Goal: Transaction & Acquisition: Download file/media

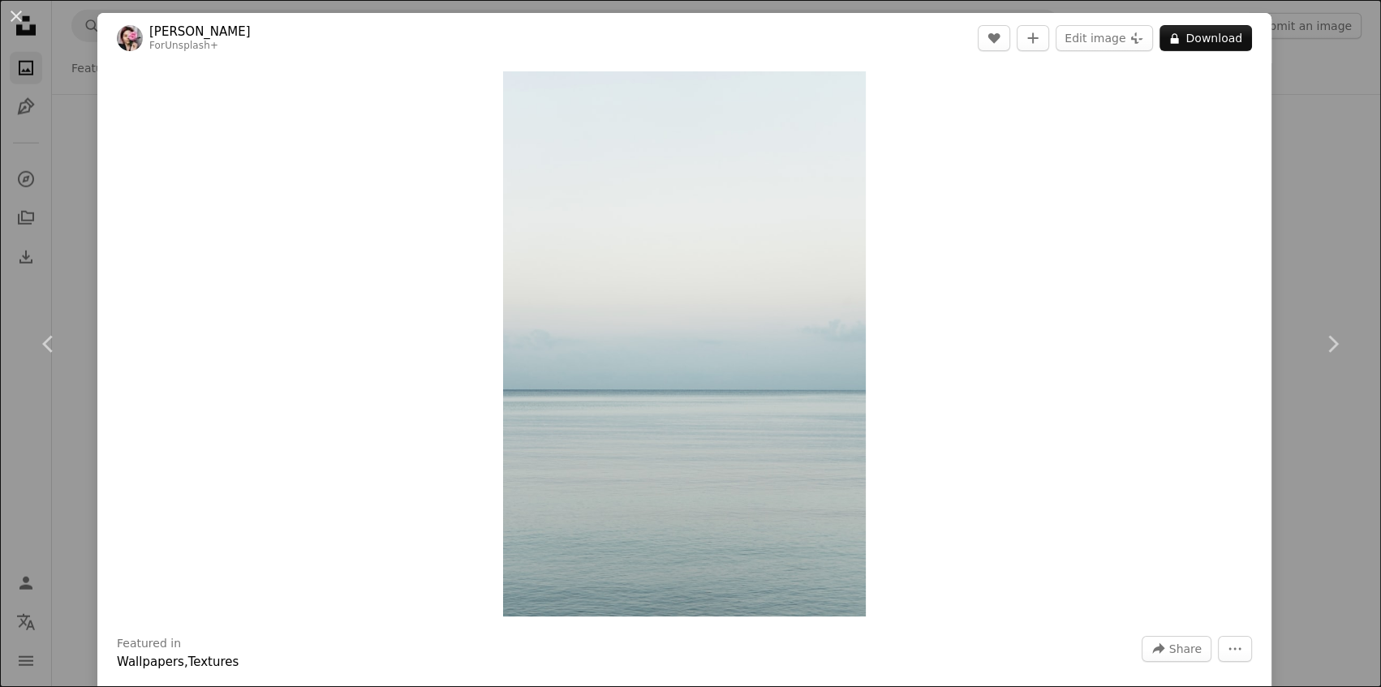
scroll to position [20466, 0]
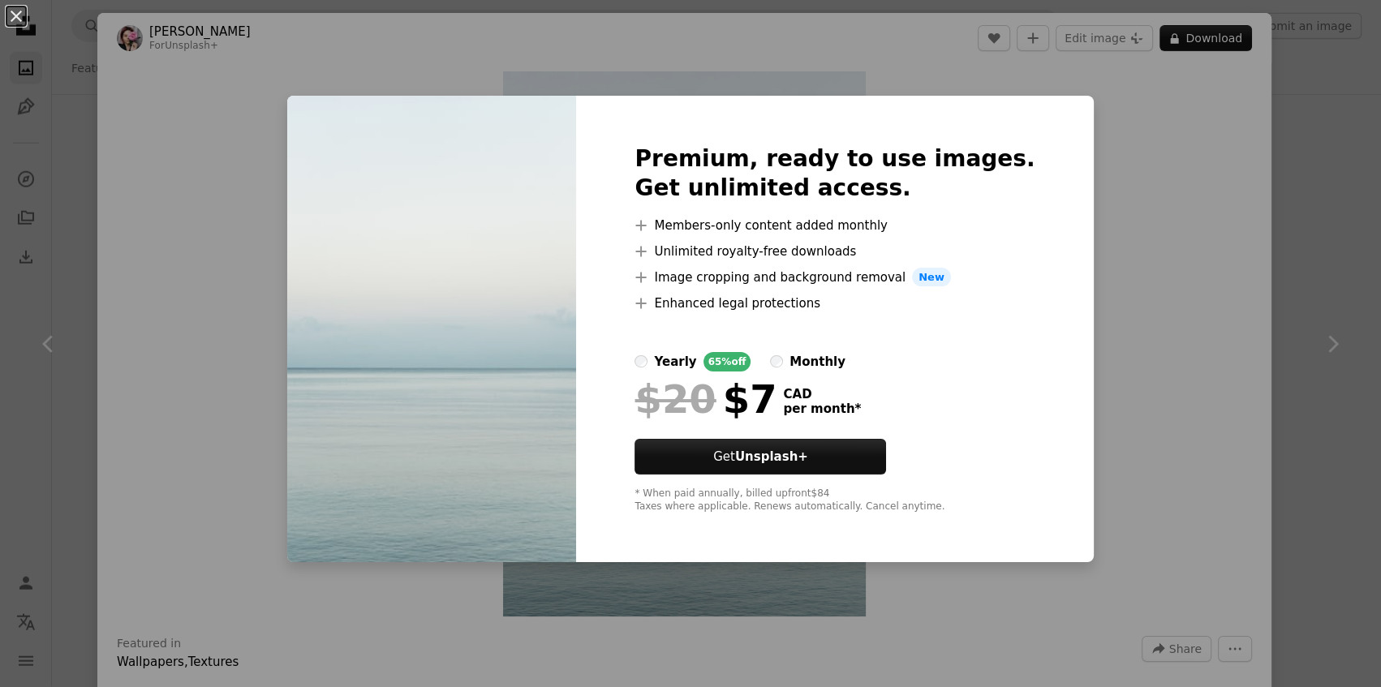
click at [18, 15] on button "An X shape" at bounding box center [15, 15] width 19 height 19
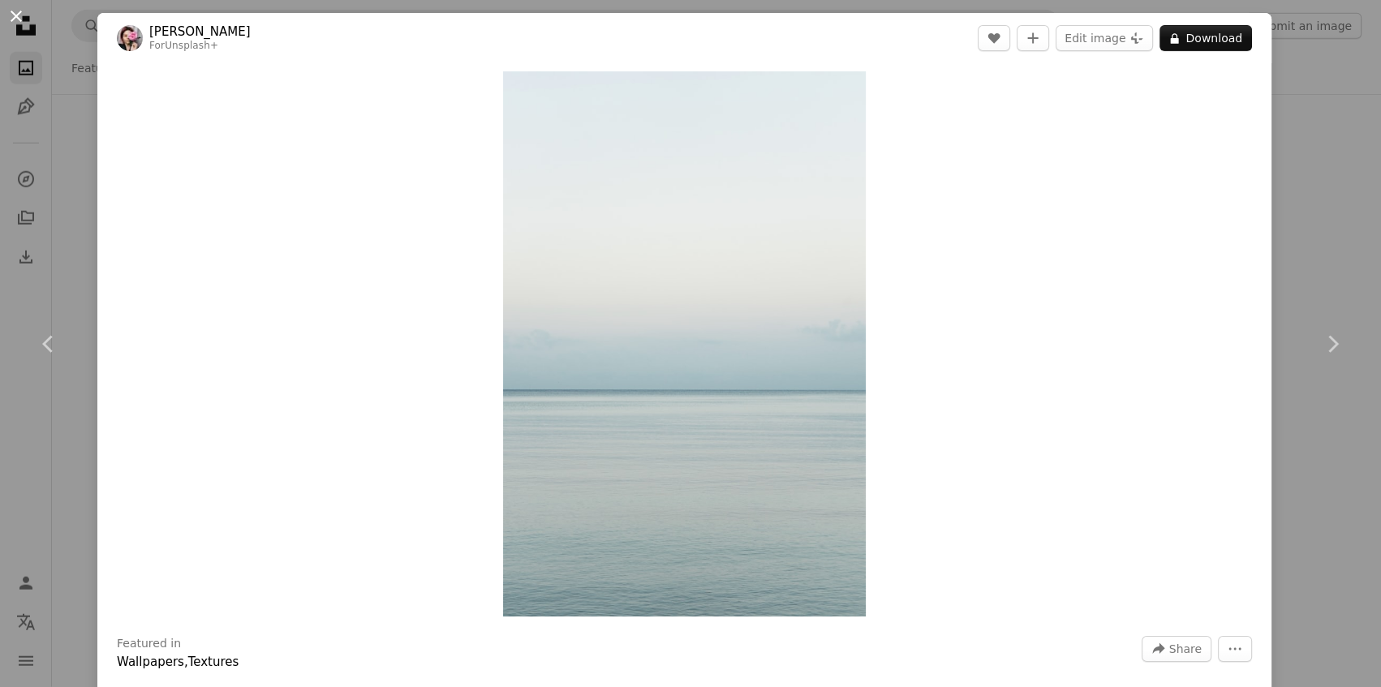
click at [13, 19] on button "An X shape" at bounding box center [15, 15] width 19 height 19
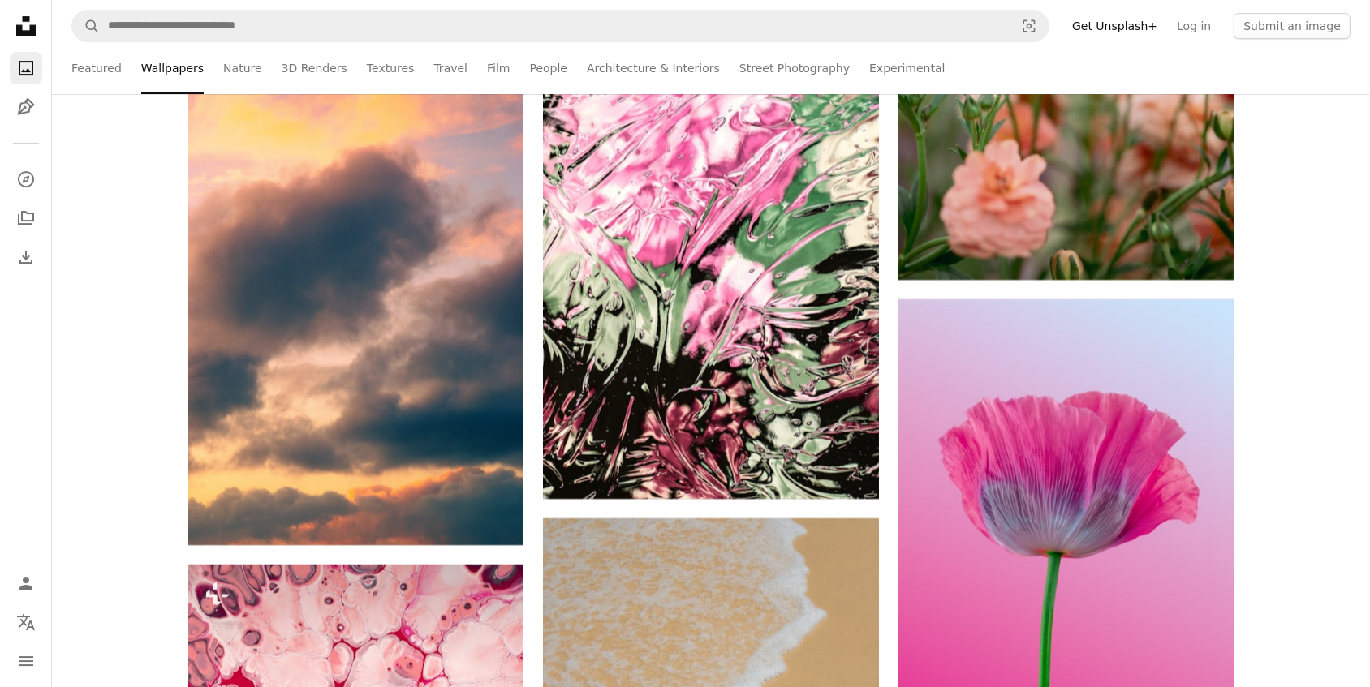
scroll to position [21868, 0]
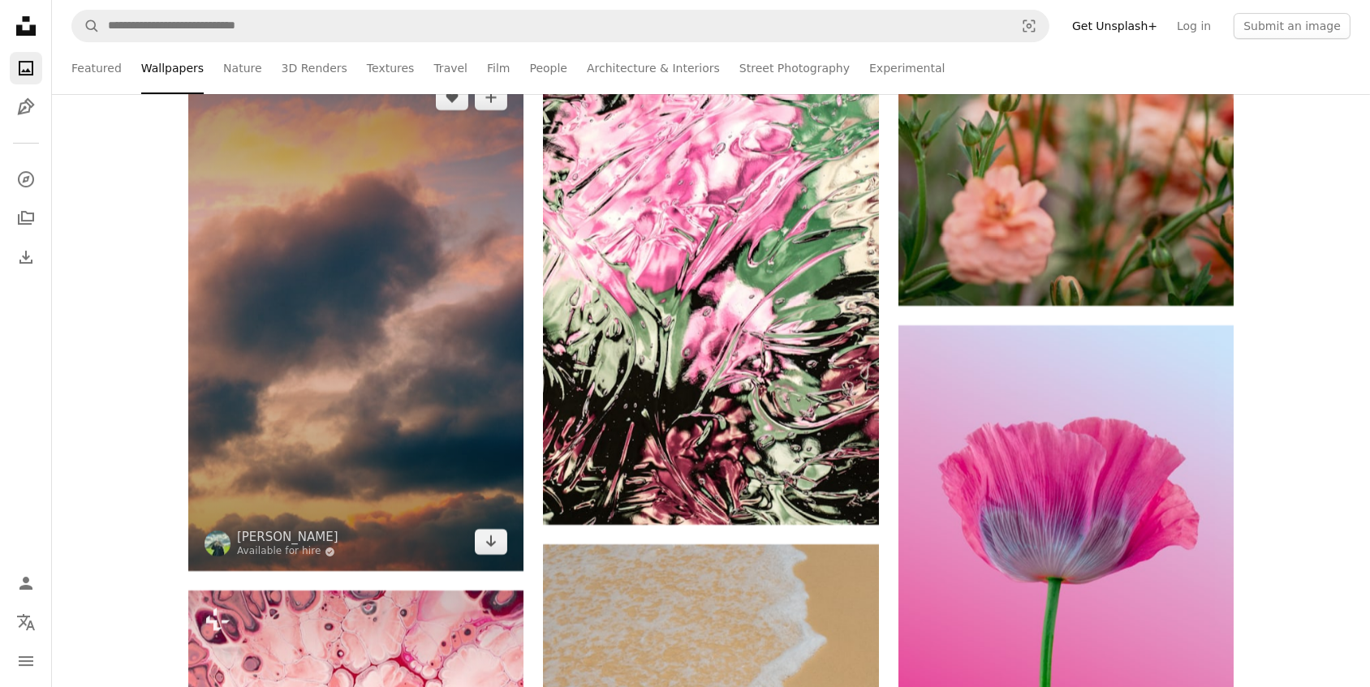
click at [466, 372] on img at bounding box center [355, 319] width 335 height 503
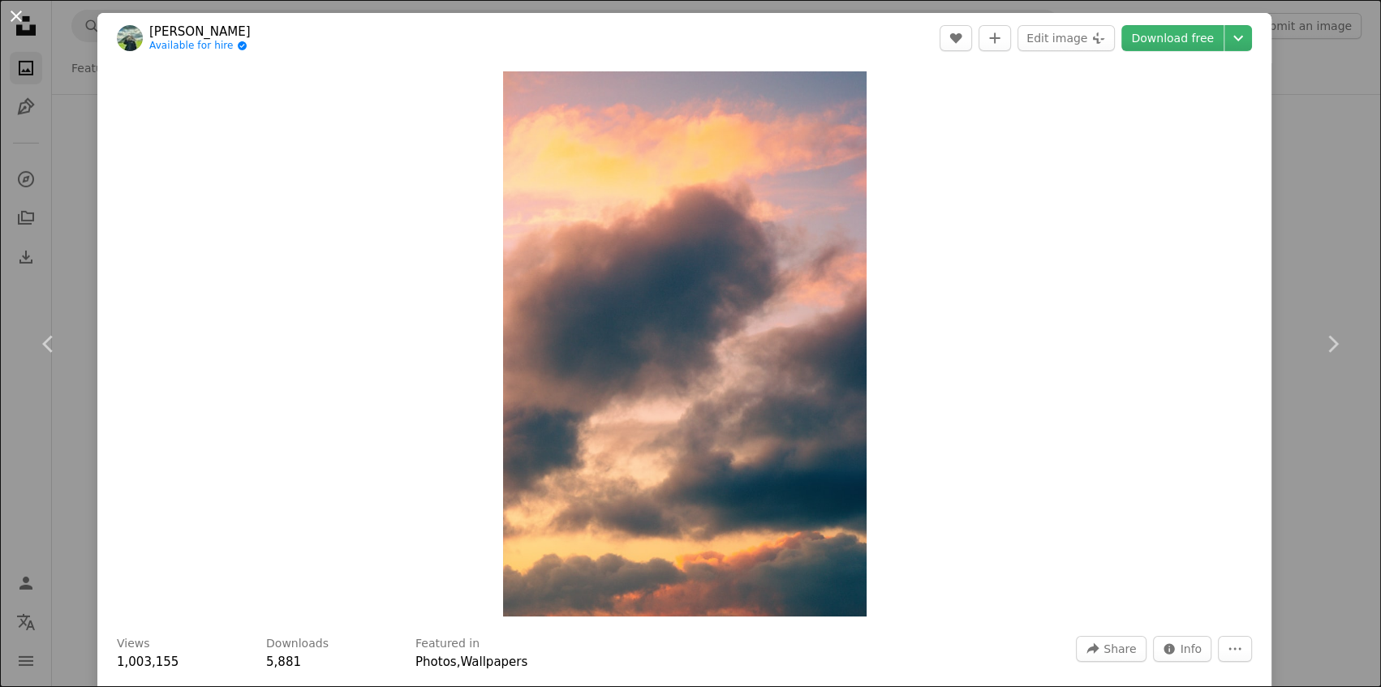
click at [14, 11] on button "An X shape" at bounding box center [15, 15] width 19 height 19
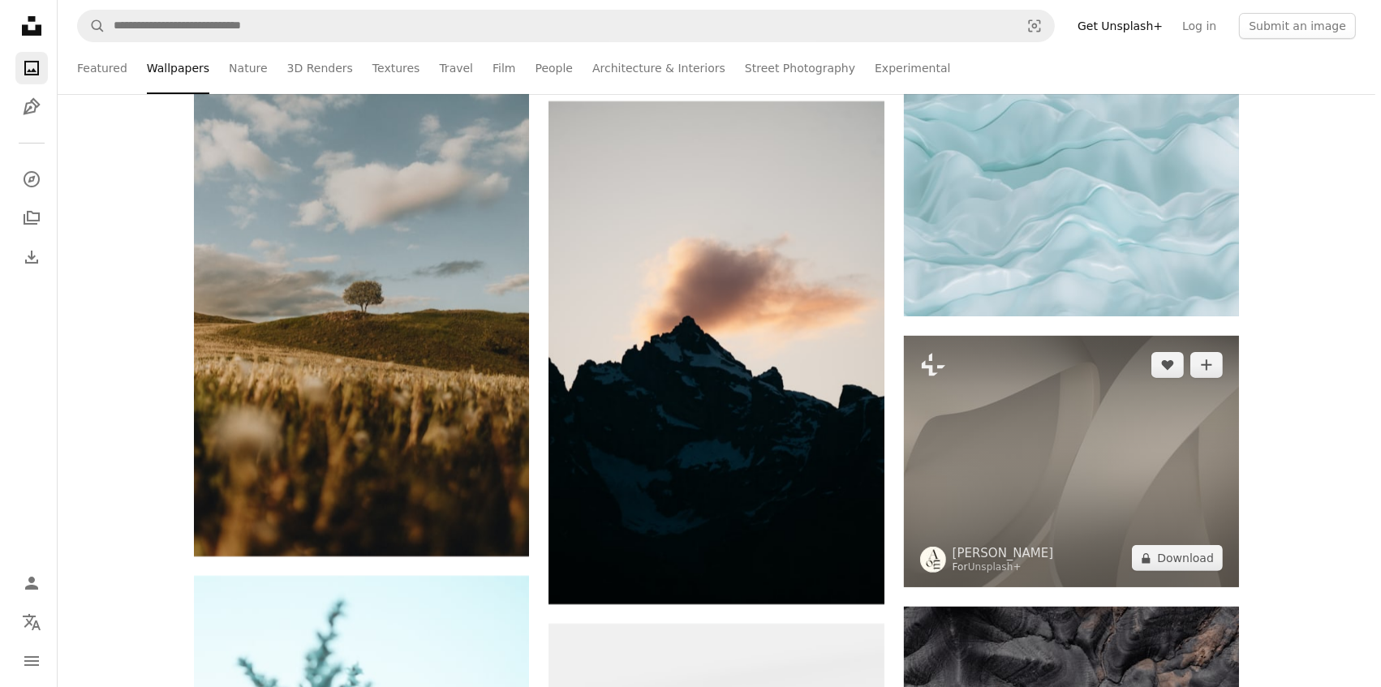
scroll to position [38170, 0]
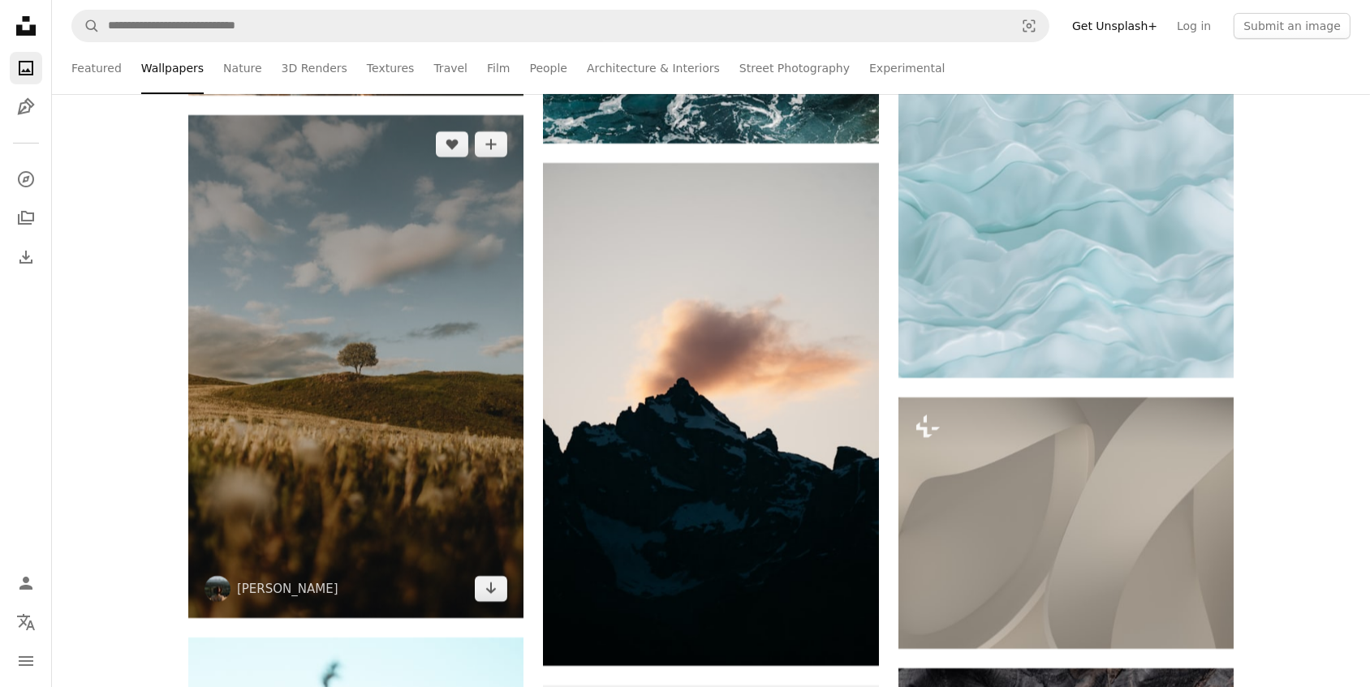
click at [463, 273] on img at bounding box center [355, 366] width 335 height 503
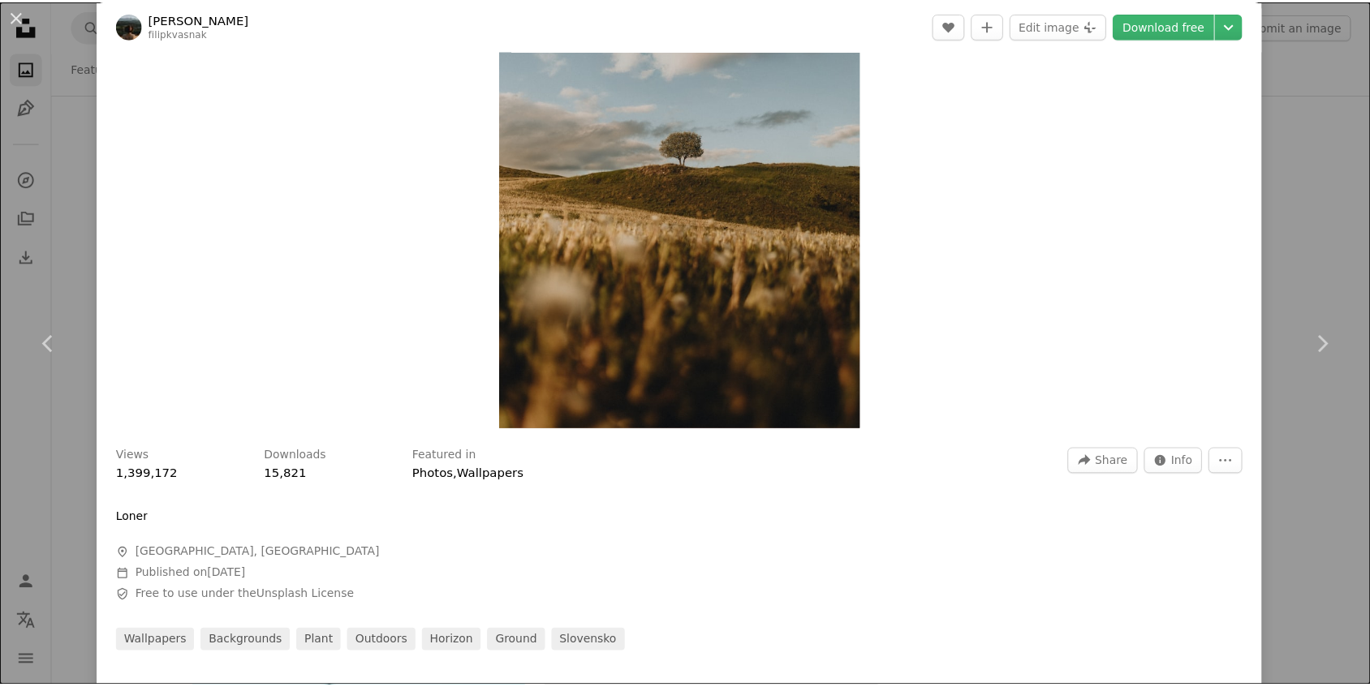
scroll to position [73, 0]
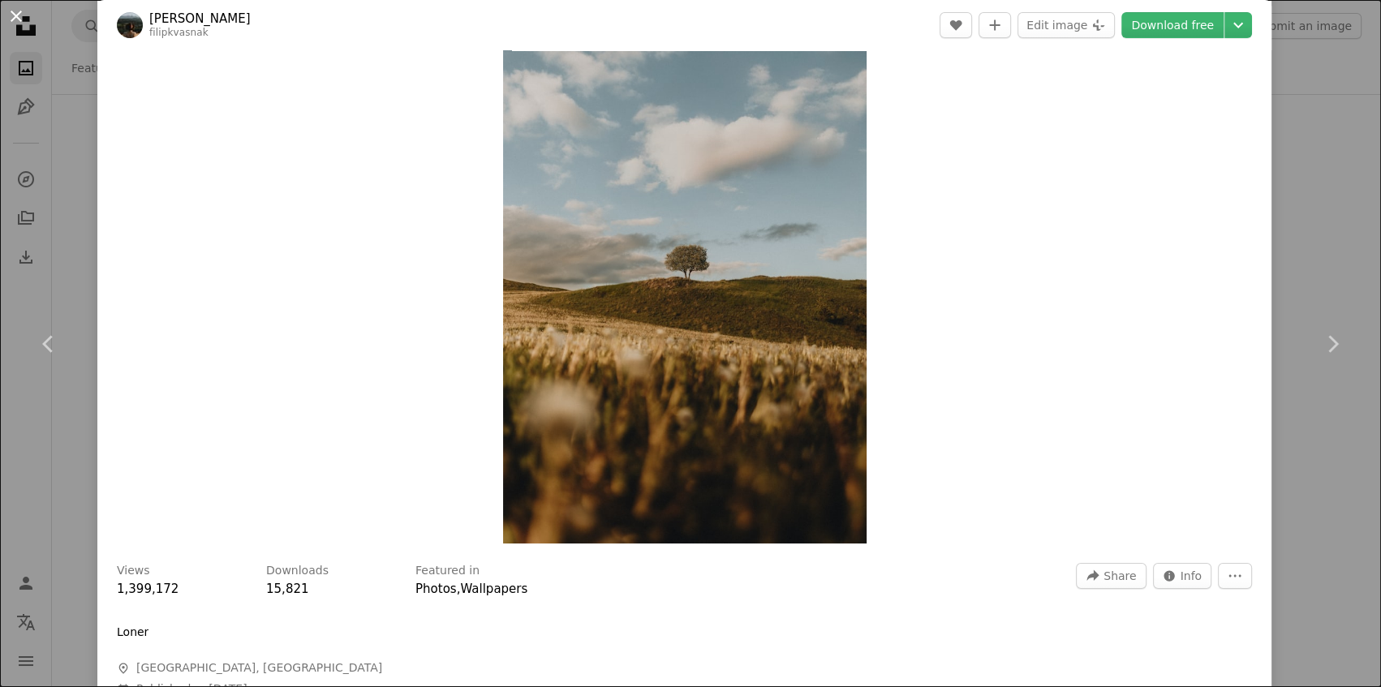
click at [12, 18] on button "An X shape" at bounding box center [15, 15] width 19 height 19
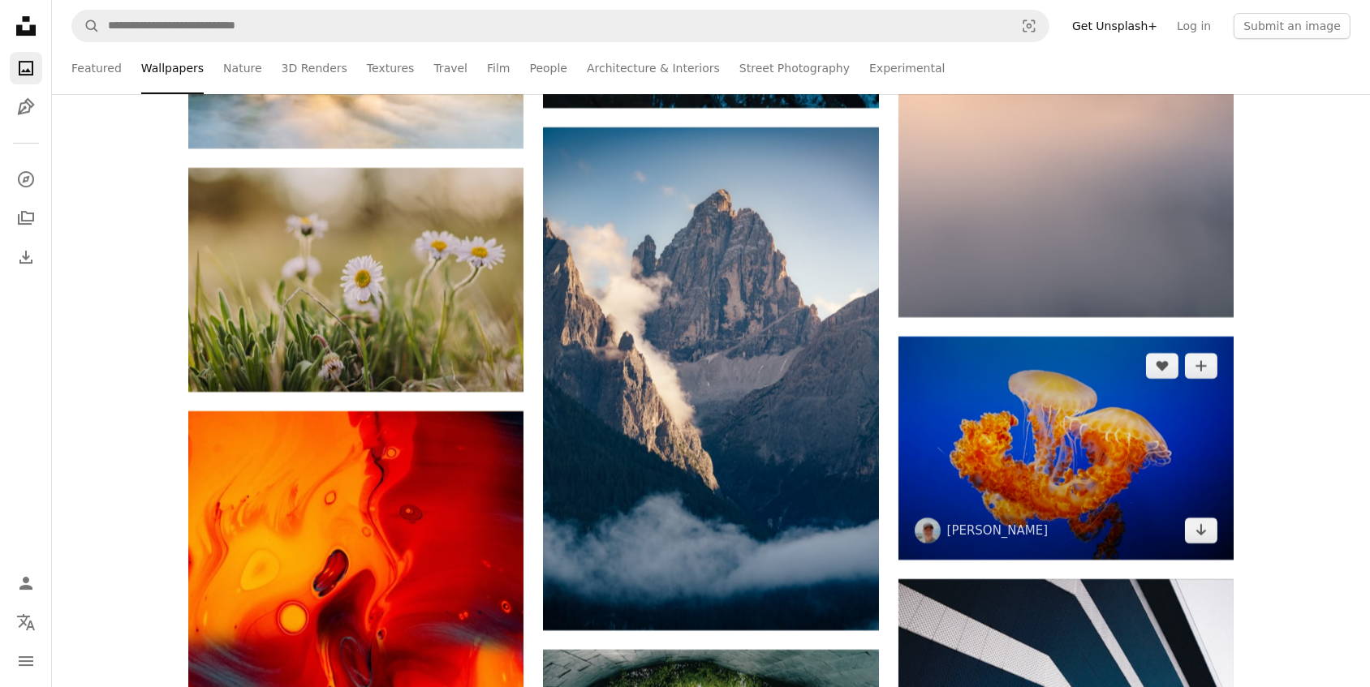
scroll to position [44515, 0]
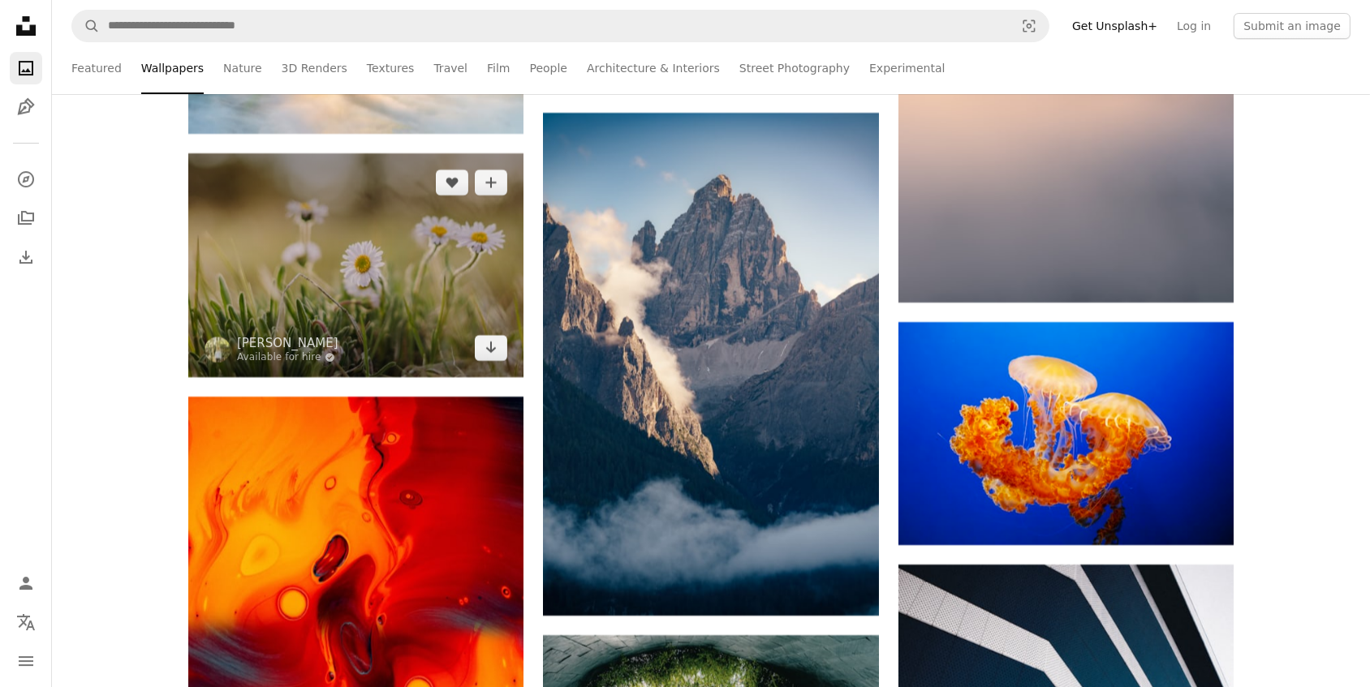
click at [395, 294] on img at bounding box center [355, 264] width 335 height 223
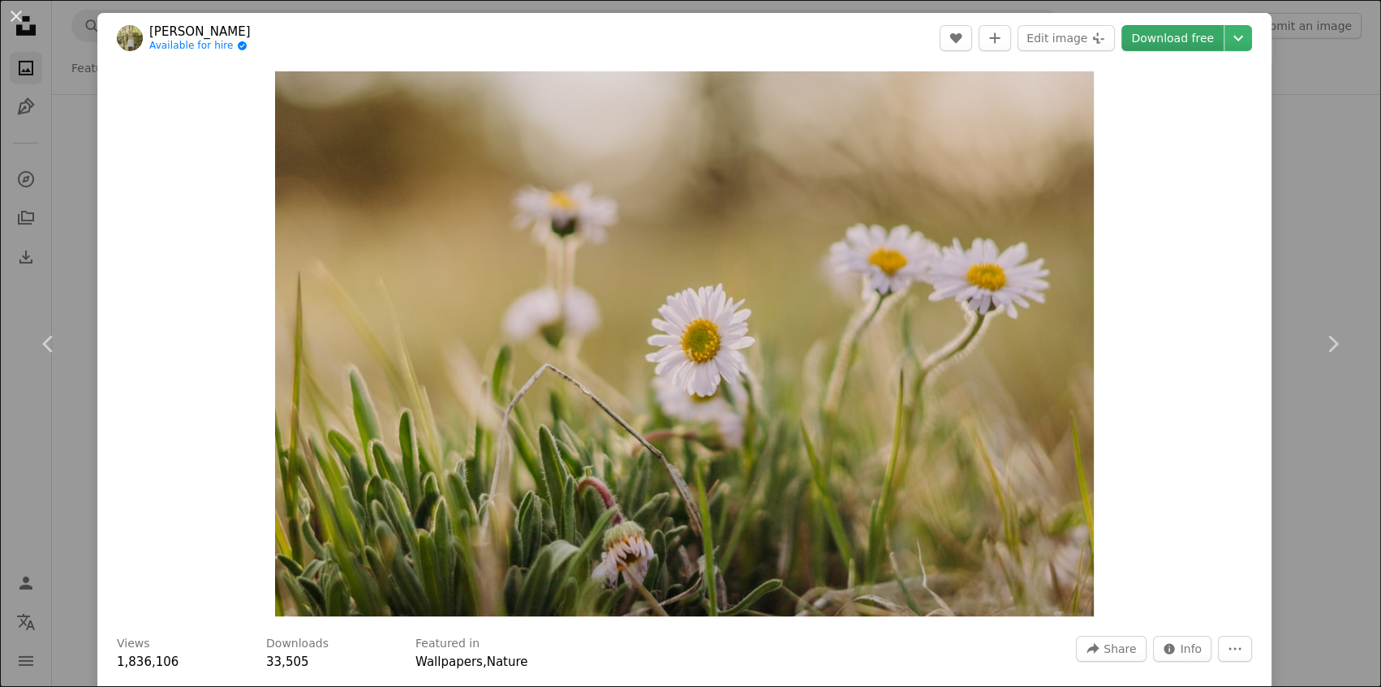
click at [1160, 33] on link "Download free" at bounding box center [1172, 38] width 102 height 26
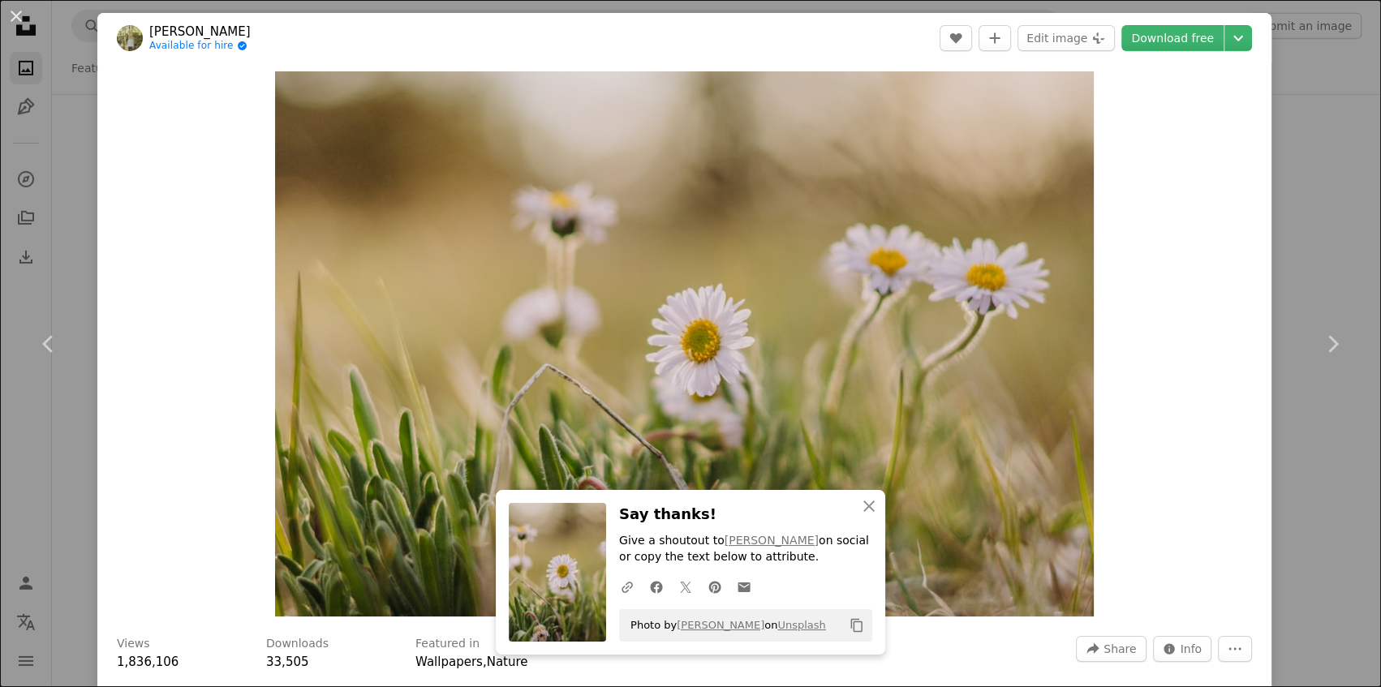
click at [16, 15] on button "An X shape" at bounding box center [15, 15] width 19 height 19
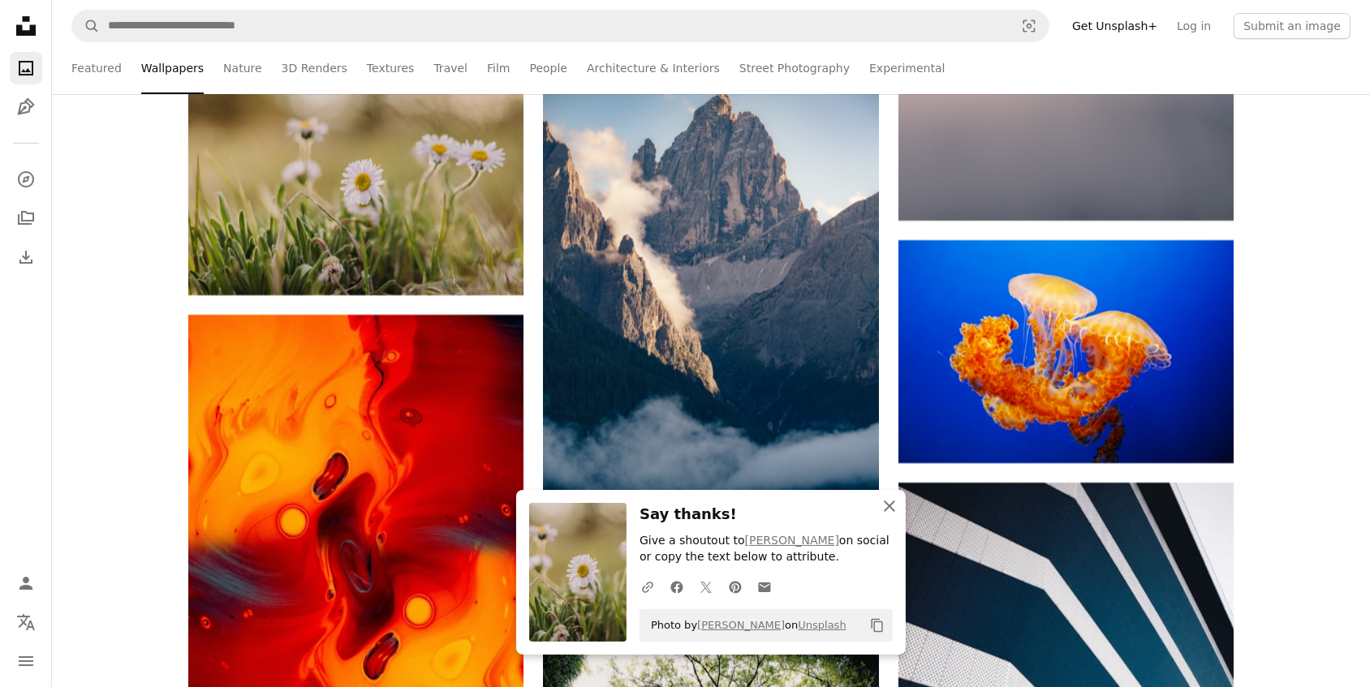
scroll to position [44736, 0]
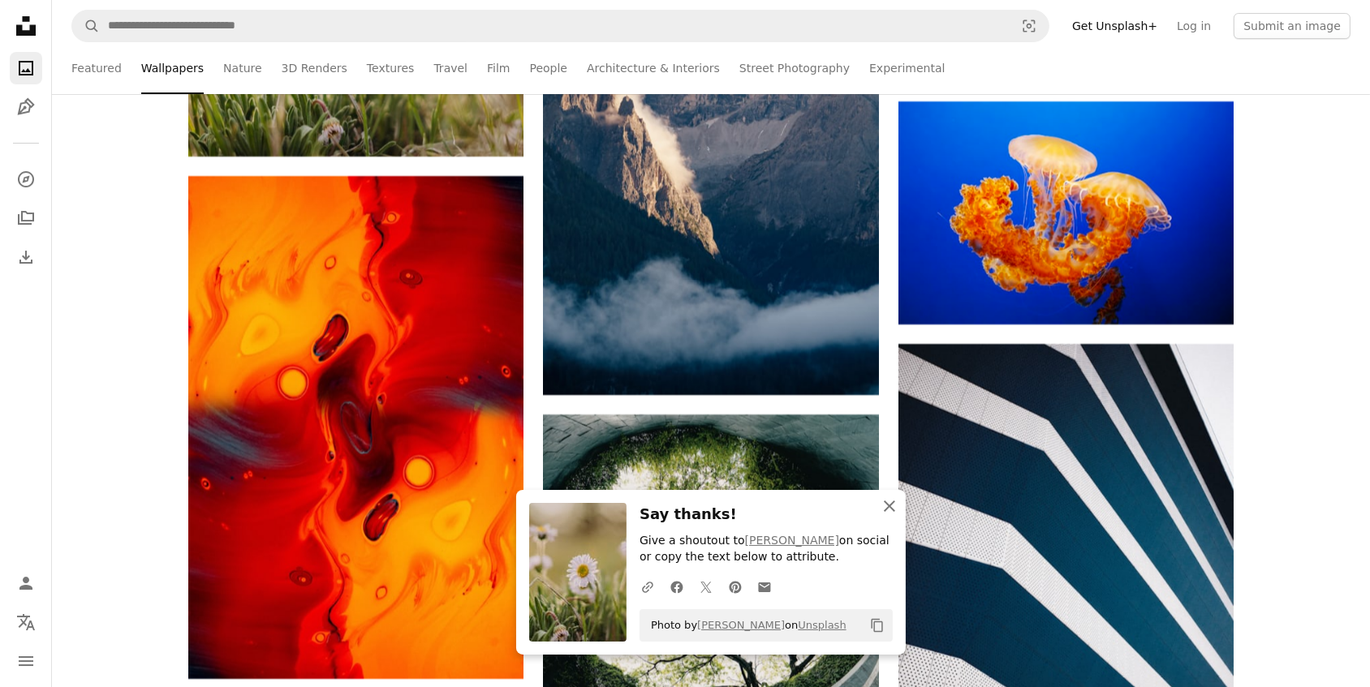
click at [888, 506] on icon "button" at bounding box center [889, 506] width 11 height 11
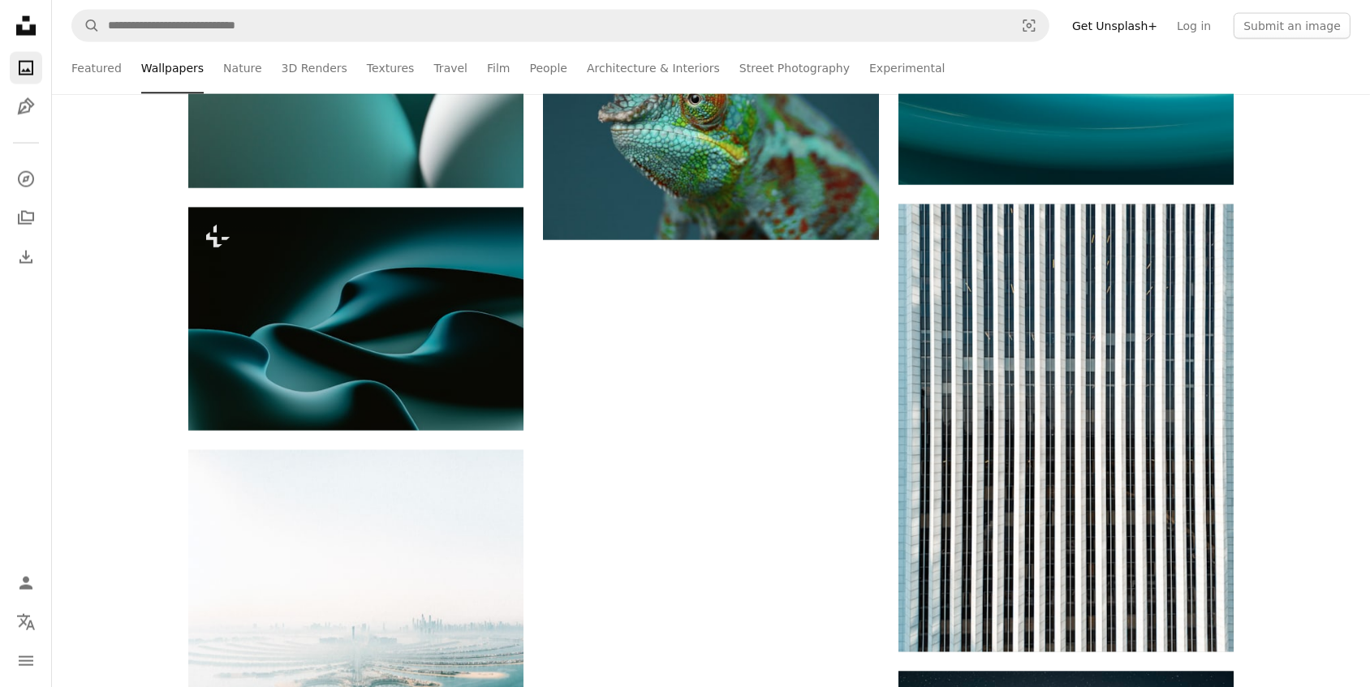
scroll to position [123521, 0]
